Goal: Task Accomplishment & Management: Use online tool/utility

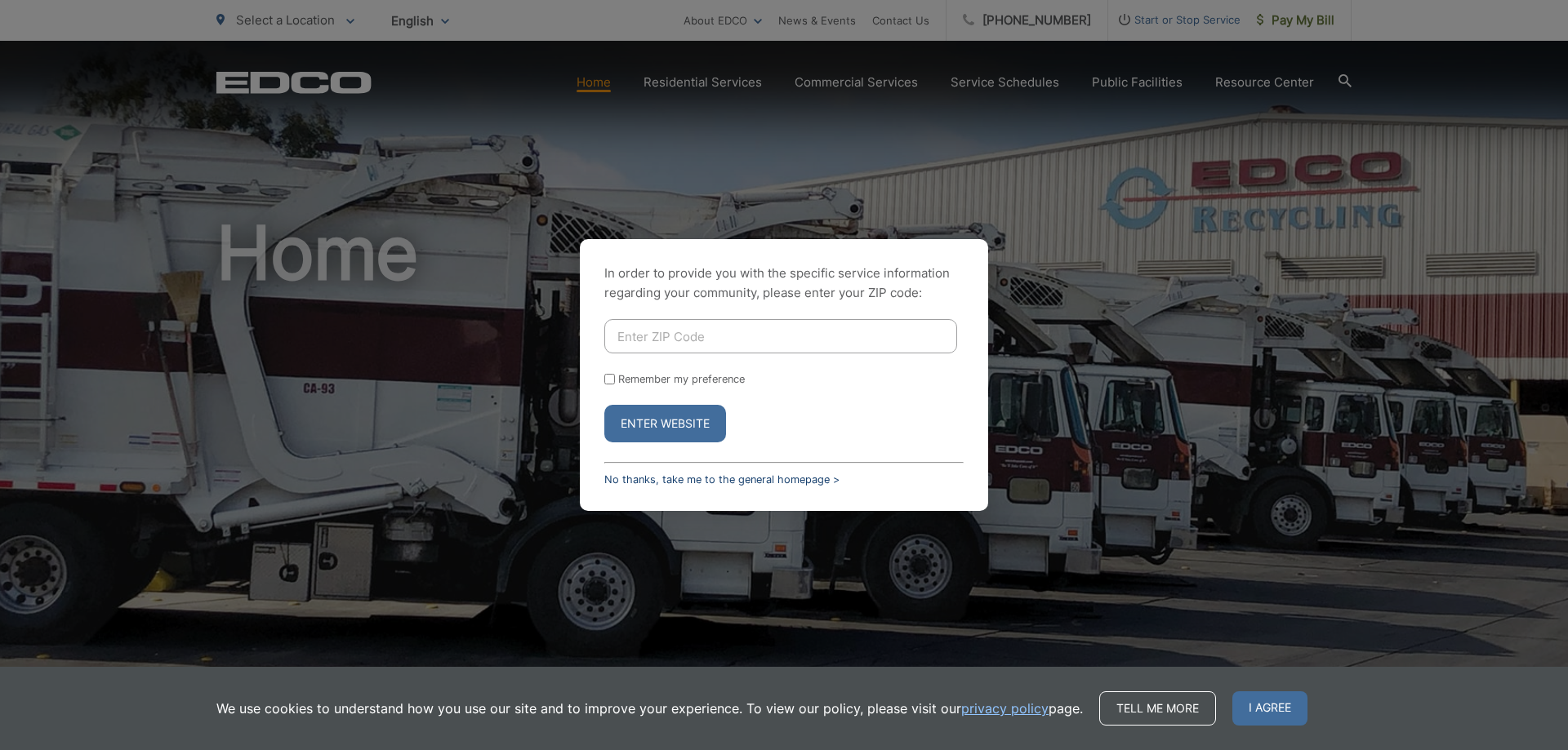
click at [668, 478] on link "No thanks, take me to the general homepage >" at bounding box center [721, 480] width 235 height 12
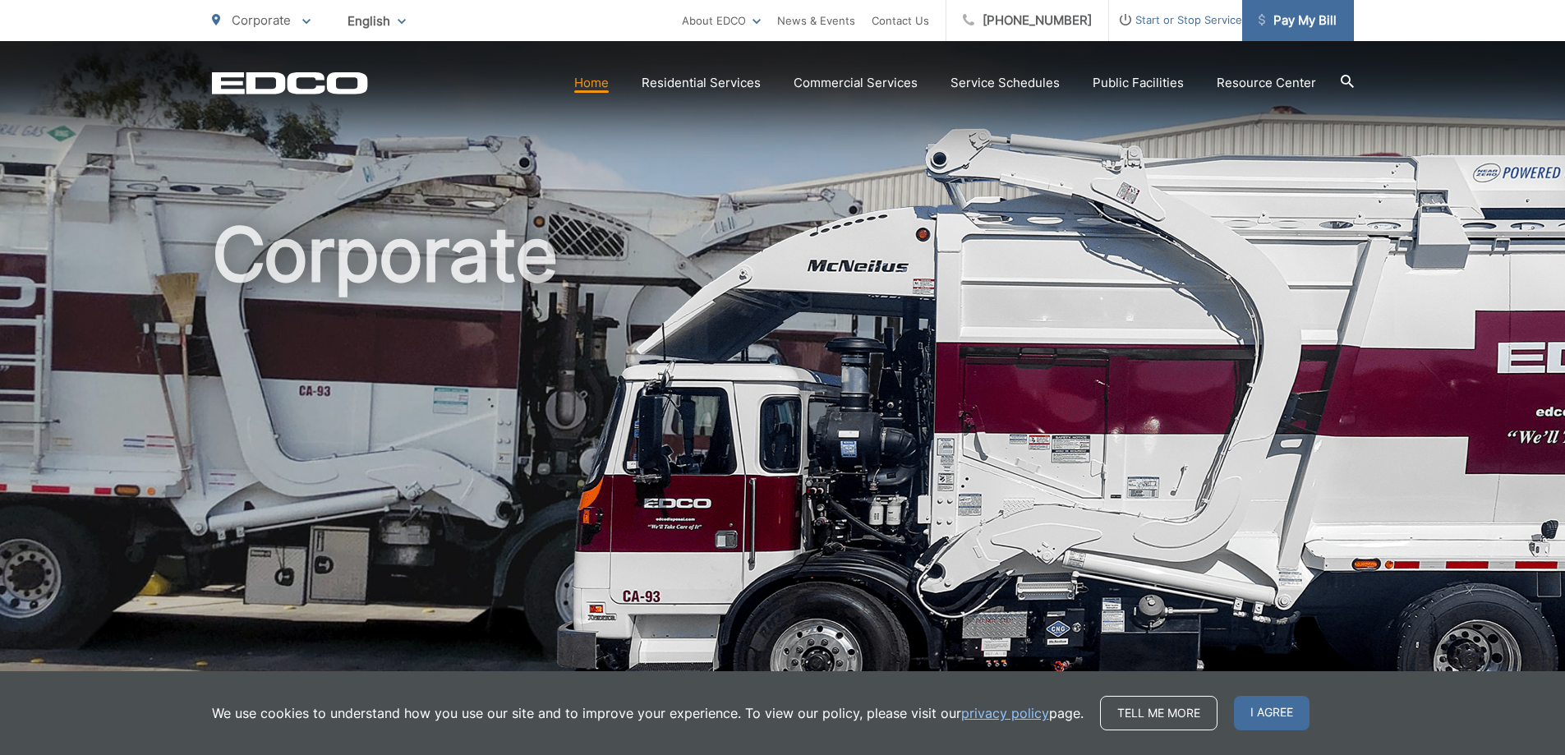
click at [1300, 28] on span "Pay My Bill" at bounding box center [1298, 21] width 78 height 20
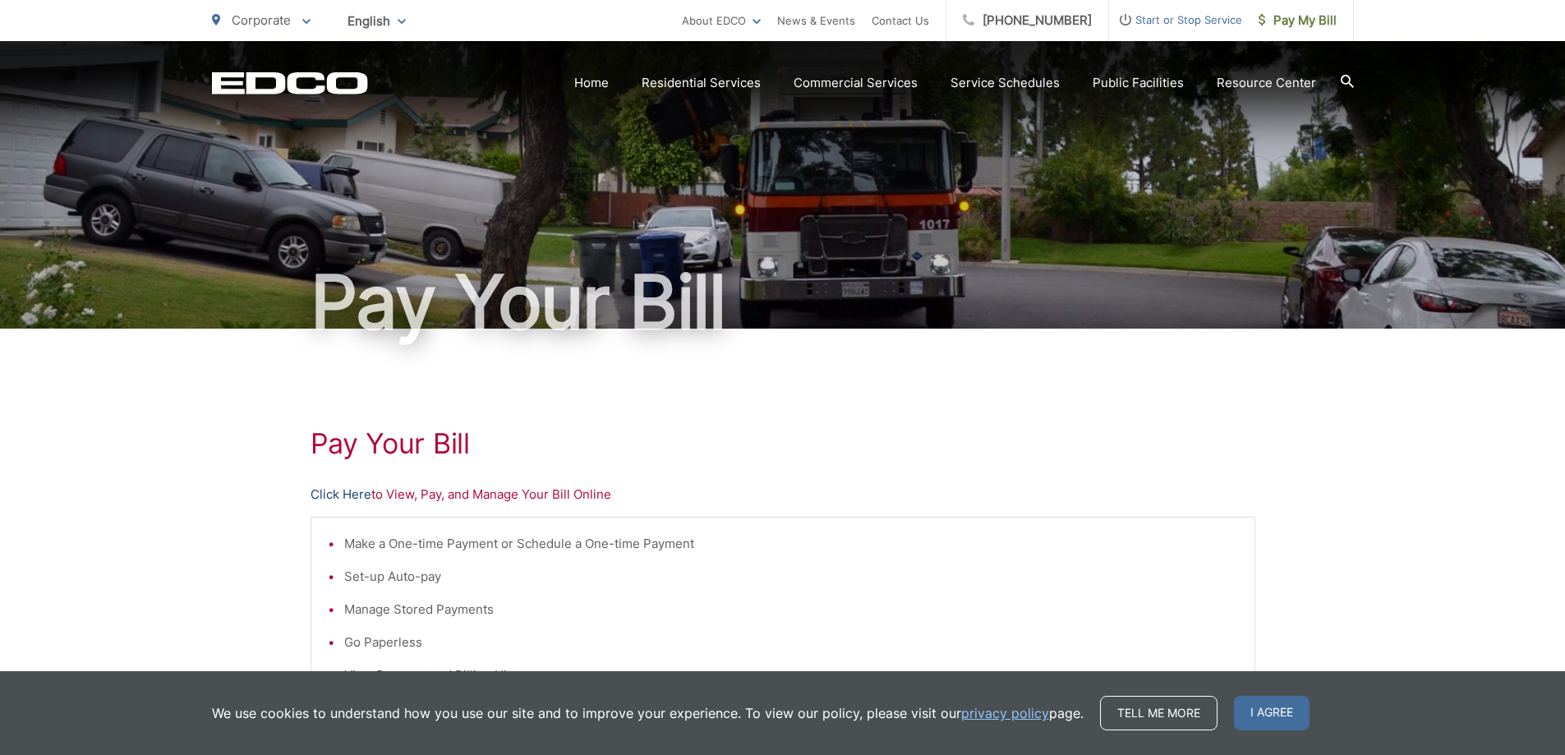
click at [360, 492] on link "Click Here" at bounding box center [341, 495] width 61 height 20
